Goal: Contribute content: Add original content to the website for others to see

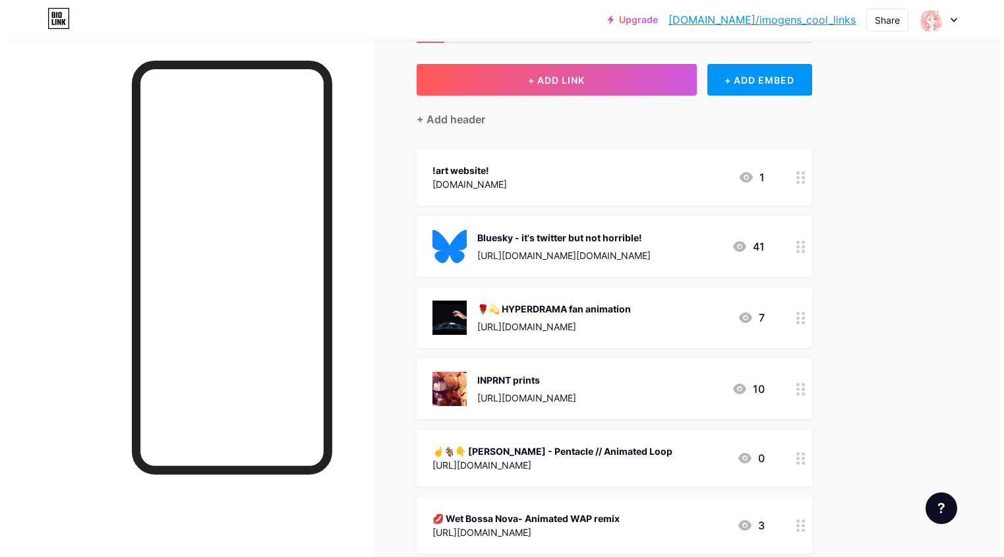
scroll to position [58, 0]
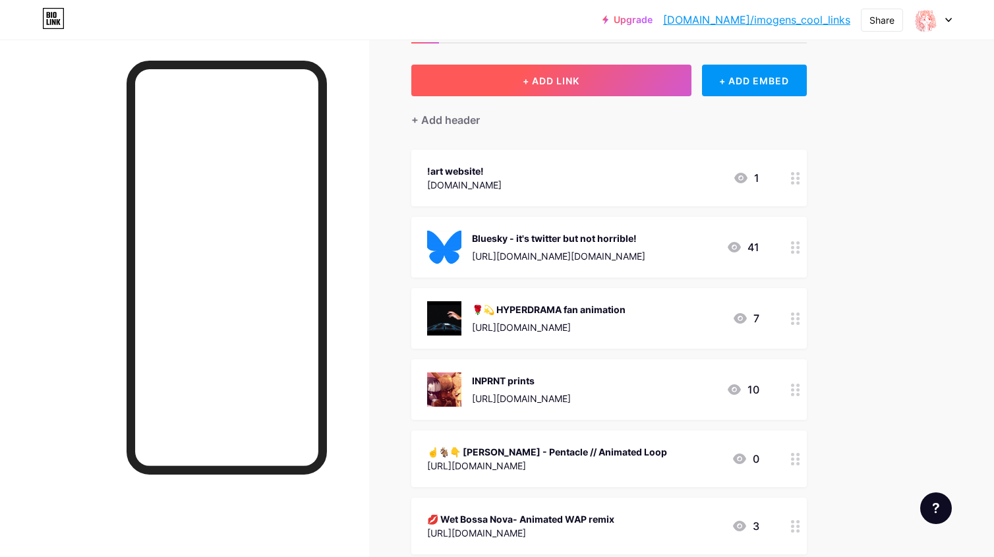
click at [667, 81] on button "+ ADD LINK" at bounding box center [551, 81] width 280 height 32
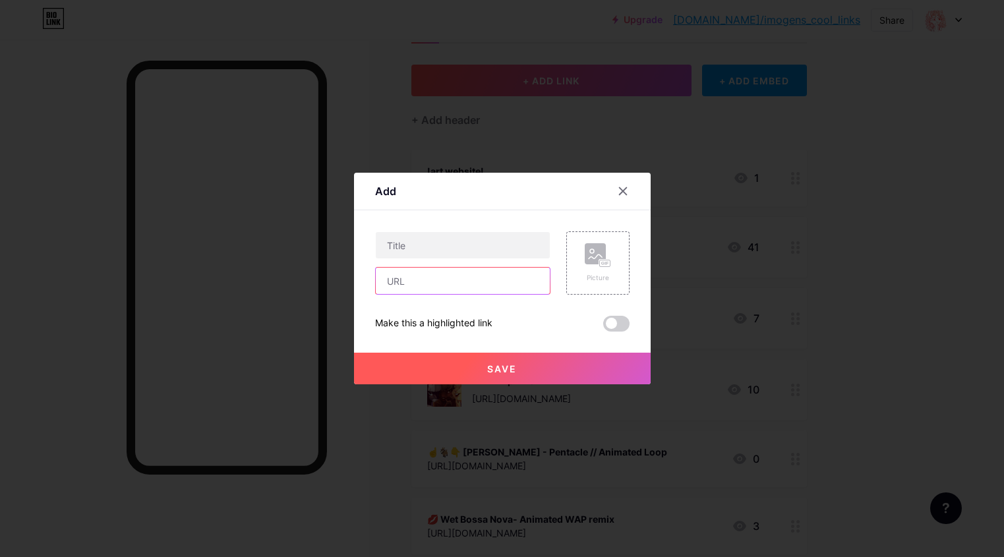
drag, startPoint x: 440, startPoint y: 280, endPoint x: 439, endPoint y: 268, distance: 11.2
click at [442, 281] on input "text" at bounding box center [463, 281] width 174 height 26
paste input "[URL][DOMAIN_NAME]"
type input "[URL][DOMAIN_NAME]"
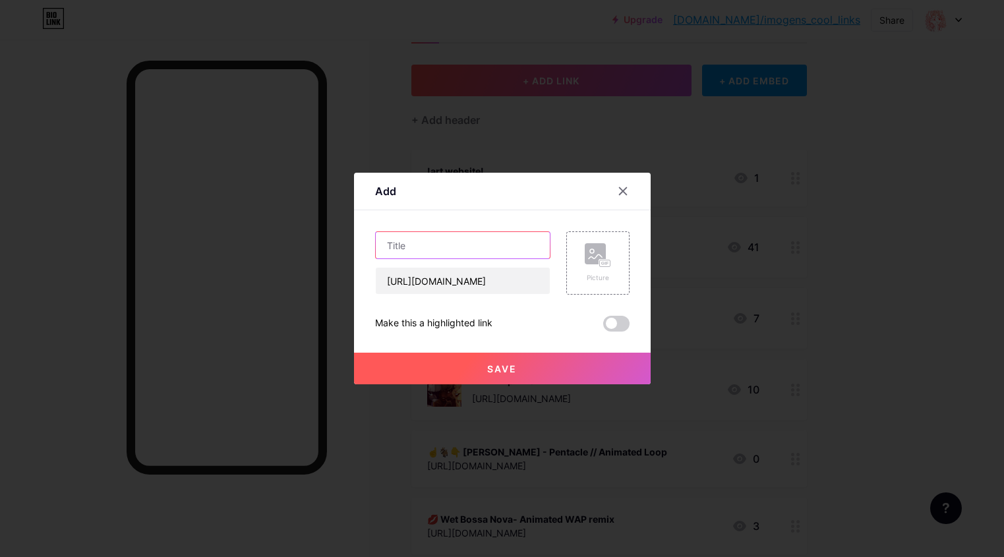
click at [442, 253] on input "text" at bounding box center [463, 245] width 174 height 26
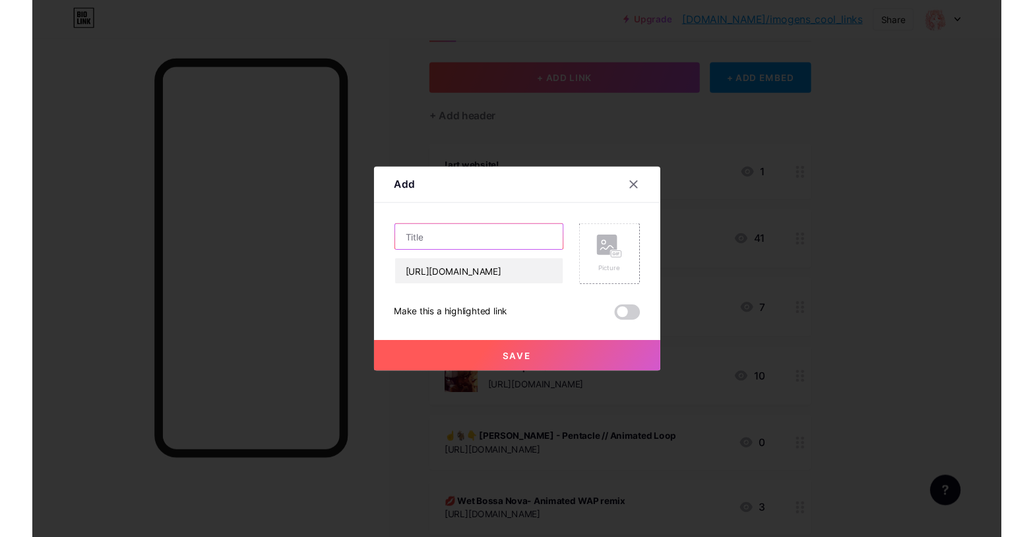
scroll to position [0, 0]
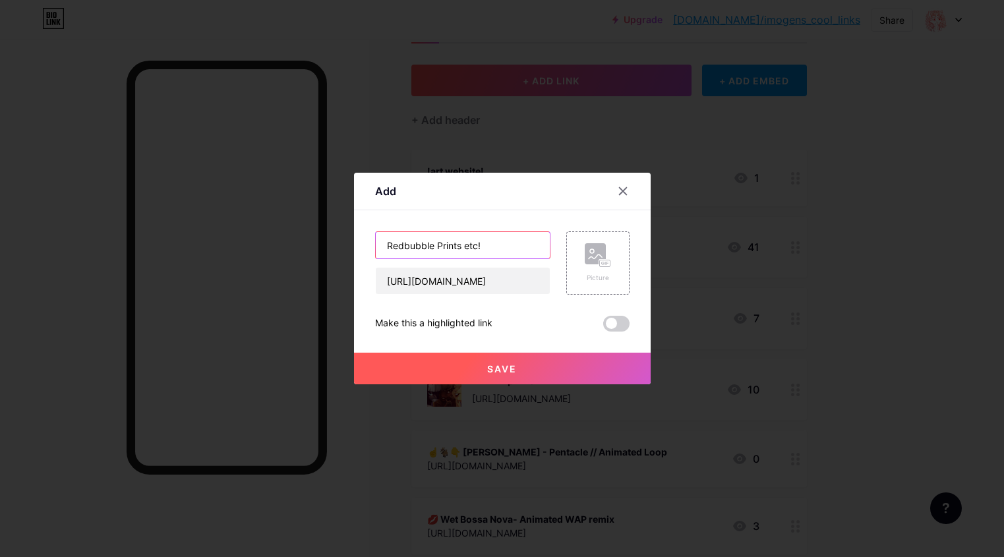
type input "Redbubble Prints etc!"
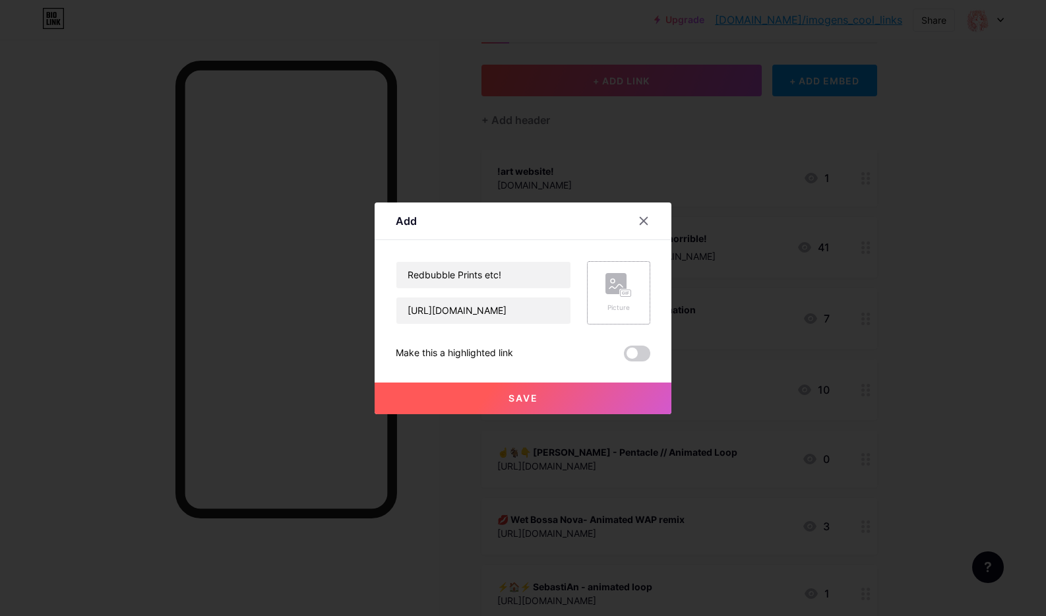
click at [632, 295] on div "Picture" at bounding box center [618, 292] width 63 height 63
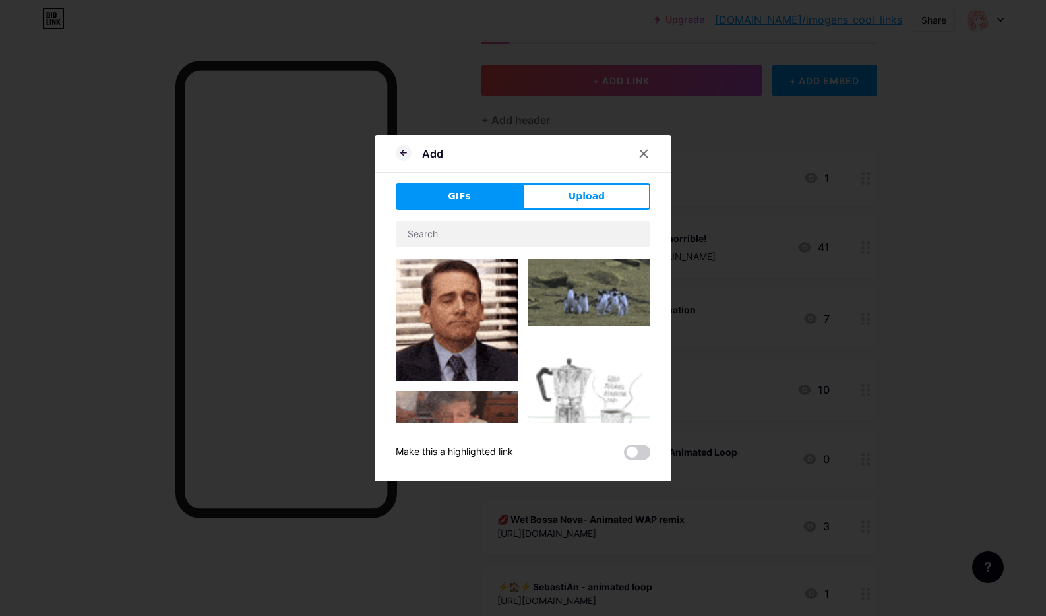
drag, startPoint x: 574, startPoint y: 196, endPoint x: 568, endPoint y: 196, distance: 6.6
click at [575, 196] on span "Upload" at bounding box center [586, 196] width 36 height 14
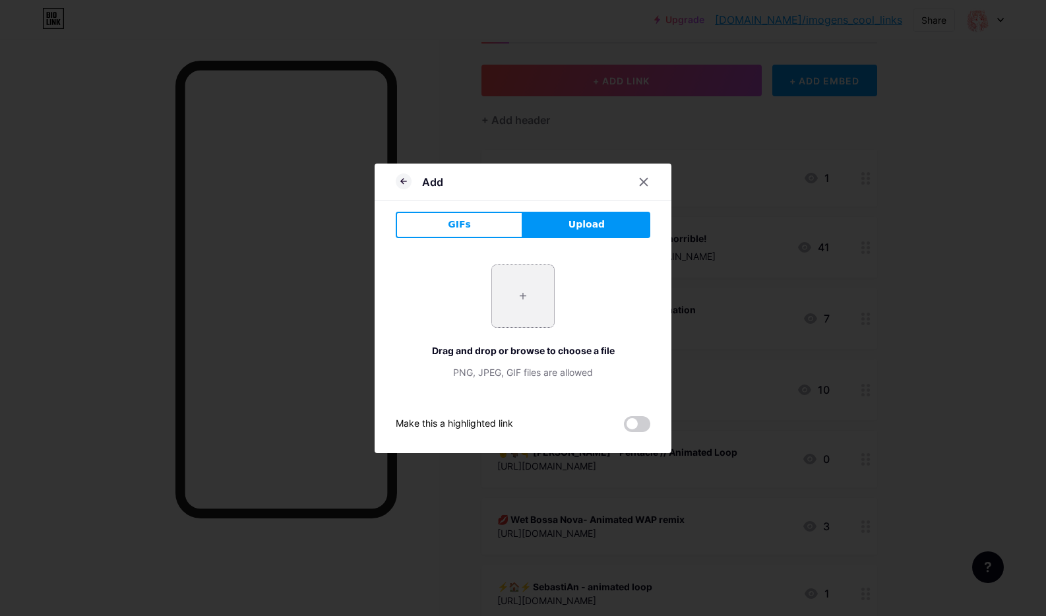
click at [518, 296] on input "file" at bounding box center [523, 296] width 62 height 62
type input "C:\fakepath\Screenshot [DATE] 13.22.52.png"
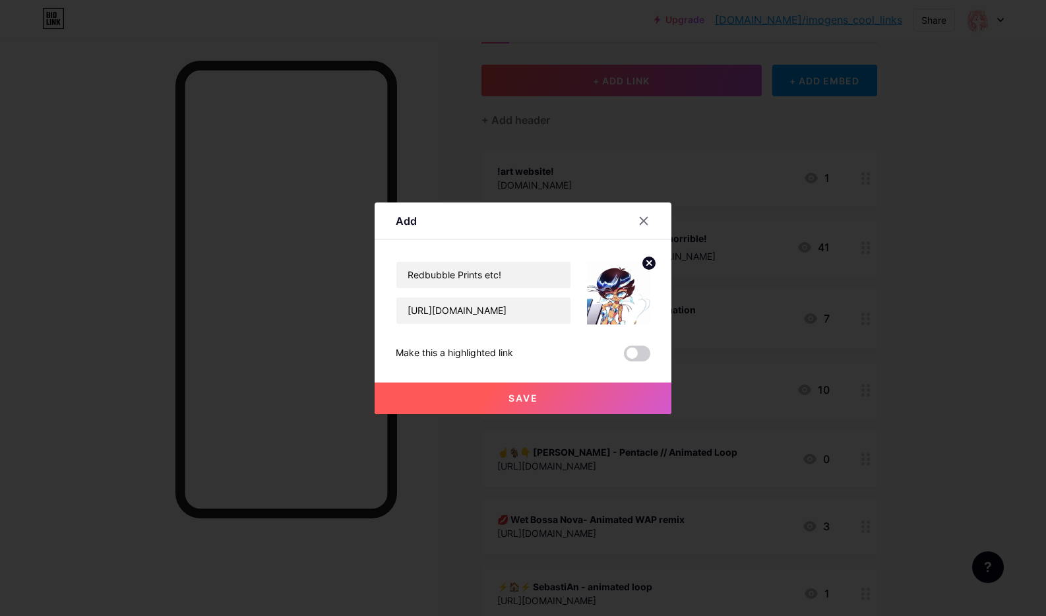
click at [535, 396] on span "Save" at bounding box center [523, 397] width 30 height 11
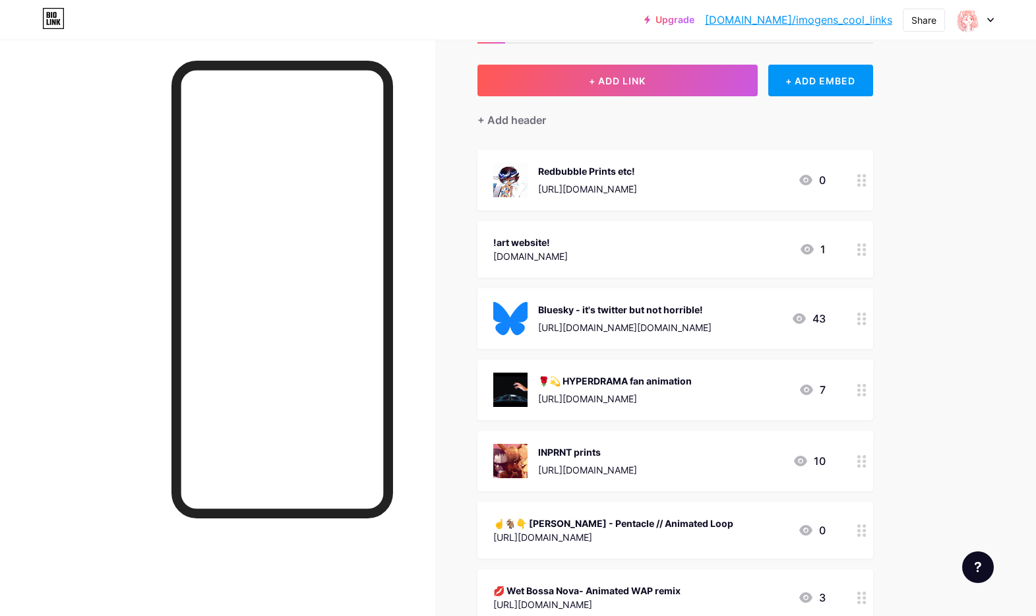
click at [866, 248] on icon at bounding box center [861, 249] width 9 height 13
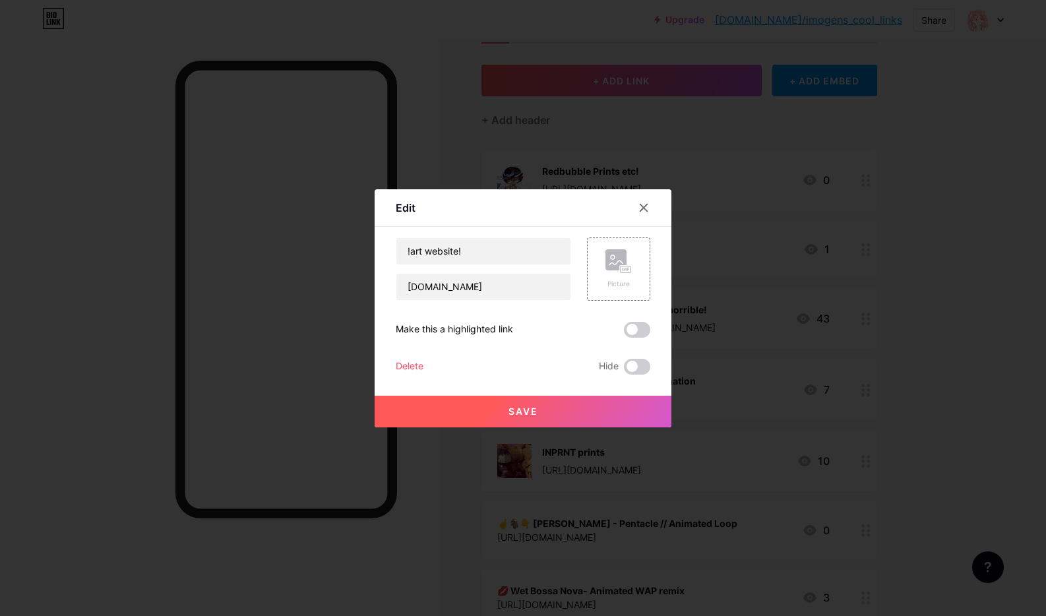
click at [416, 363] on div "Delete" at bounding box center [410, 367] width 28 height 16
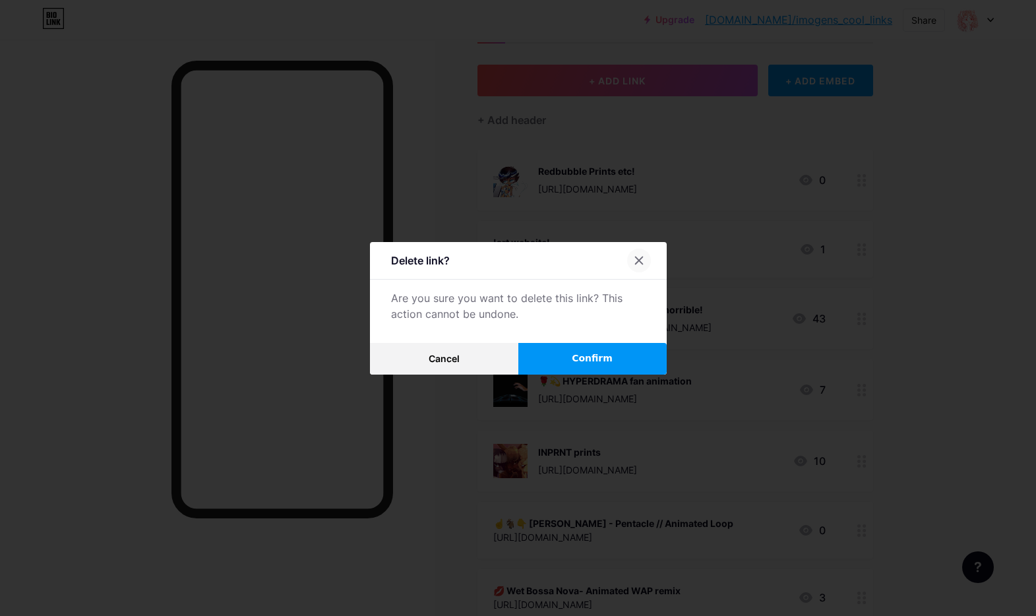
click at [644, 256] on icon at bounding box center [639, 260] width 11 height 11
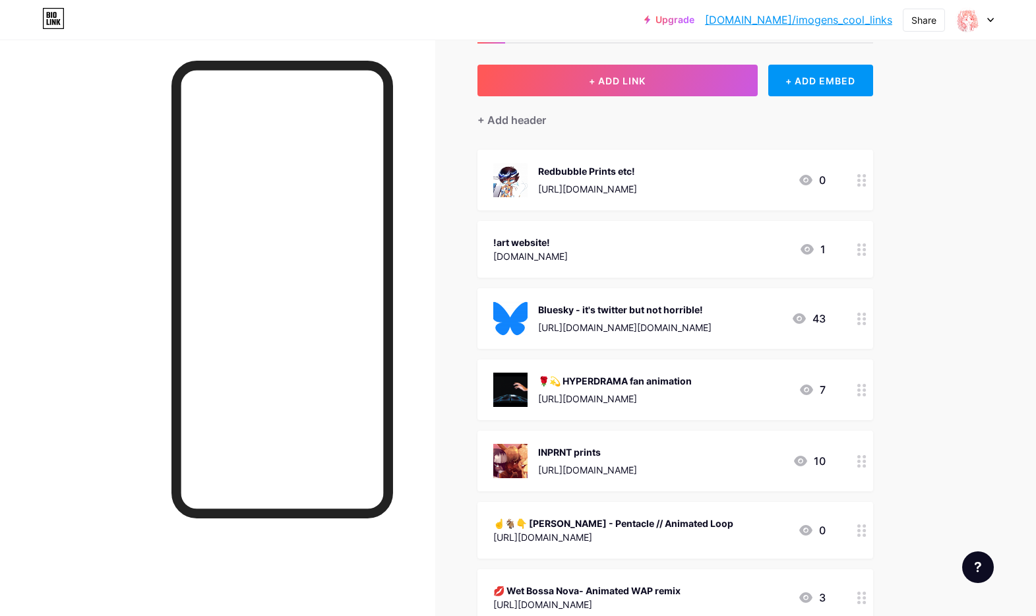
drag, startPoint x: 660, startPoint y: 189, endPoint x: 667, endPoint y: 277, distance: 88.6
click at [664, 284] on span "Redbubble Prints etc! [URL][DOMAIN_NAME] 0 !art website! [DOMAIN_NAME] 1 Bluesk…" at bounding box center [675, 556] width 396 height 812
click at [960, 173] on div "Upgrade [DOMAIN_NAME]/imogen... [DOMAIN_NAME]/imogens_cool_links Share Switch a…" at bounding box center [518, 548] width 1036 height 1213
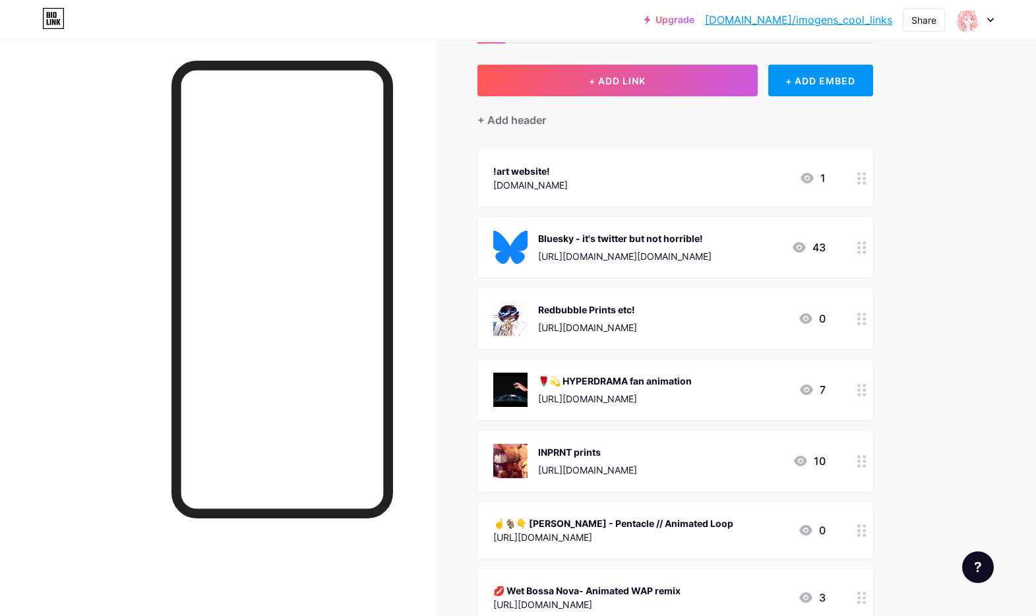
click at [961, 113] on div "Upgrade [DOMAIN_NAME]/imogen... [DOMAIN_NAME]/imogens_cool_links Share Switch a…" at bounding box center [518, 548] width 1036 height 1213
